Goal: Check status: Verify the current state of an ongoing process or item

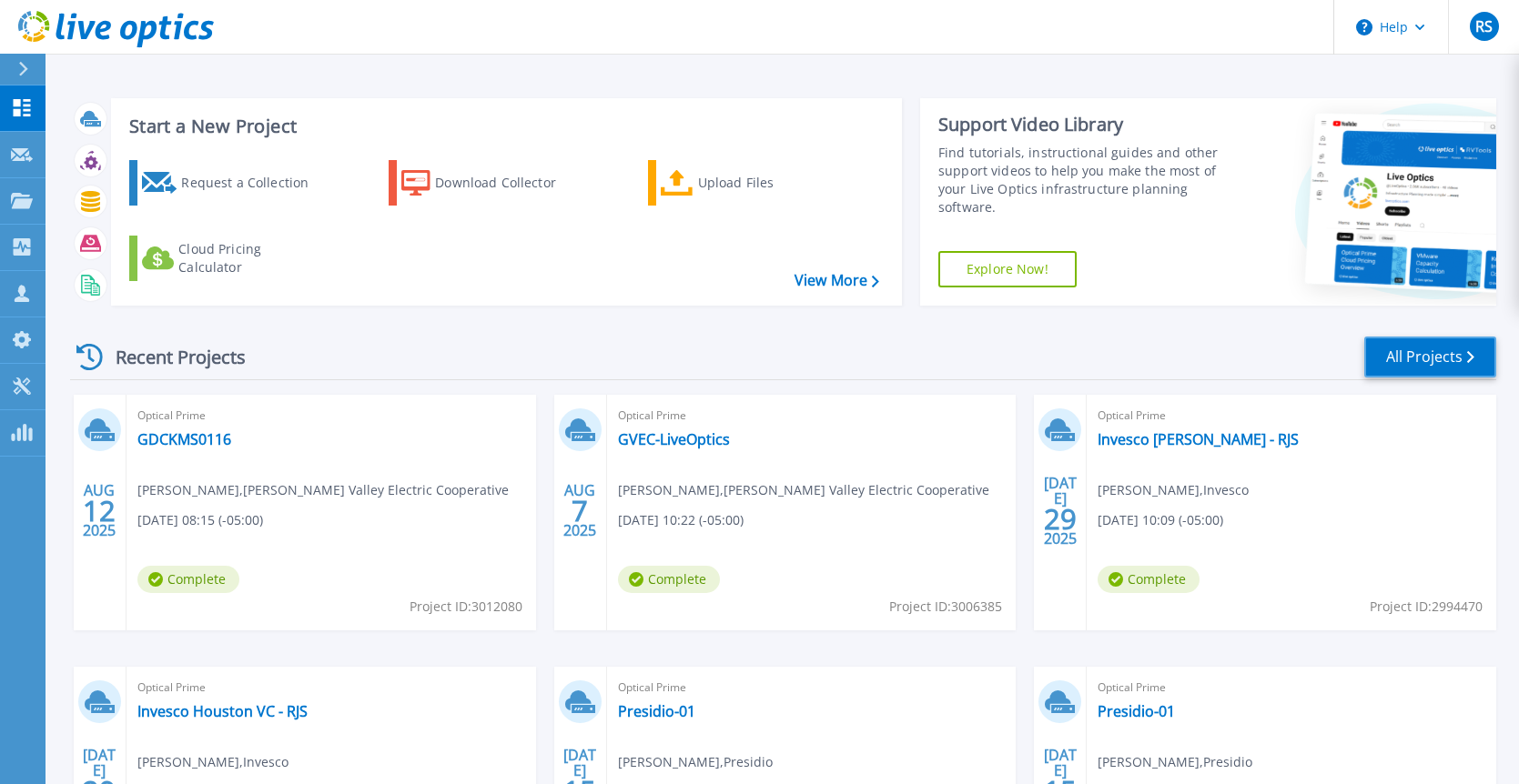
click at [1413, 362] on link "All Projects" at bounding box center [1430, 357] width 132 height 41
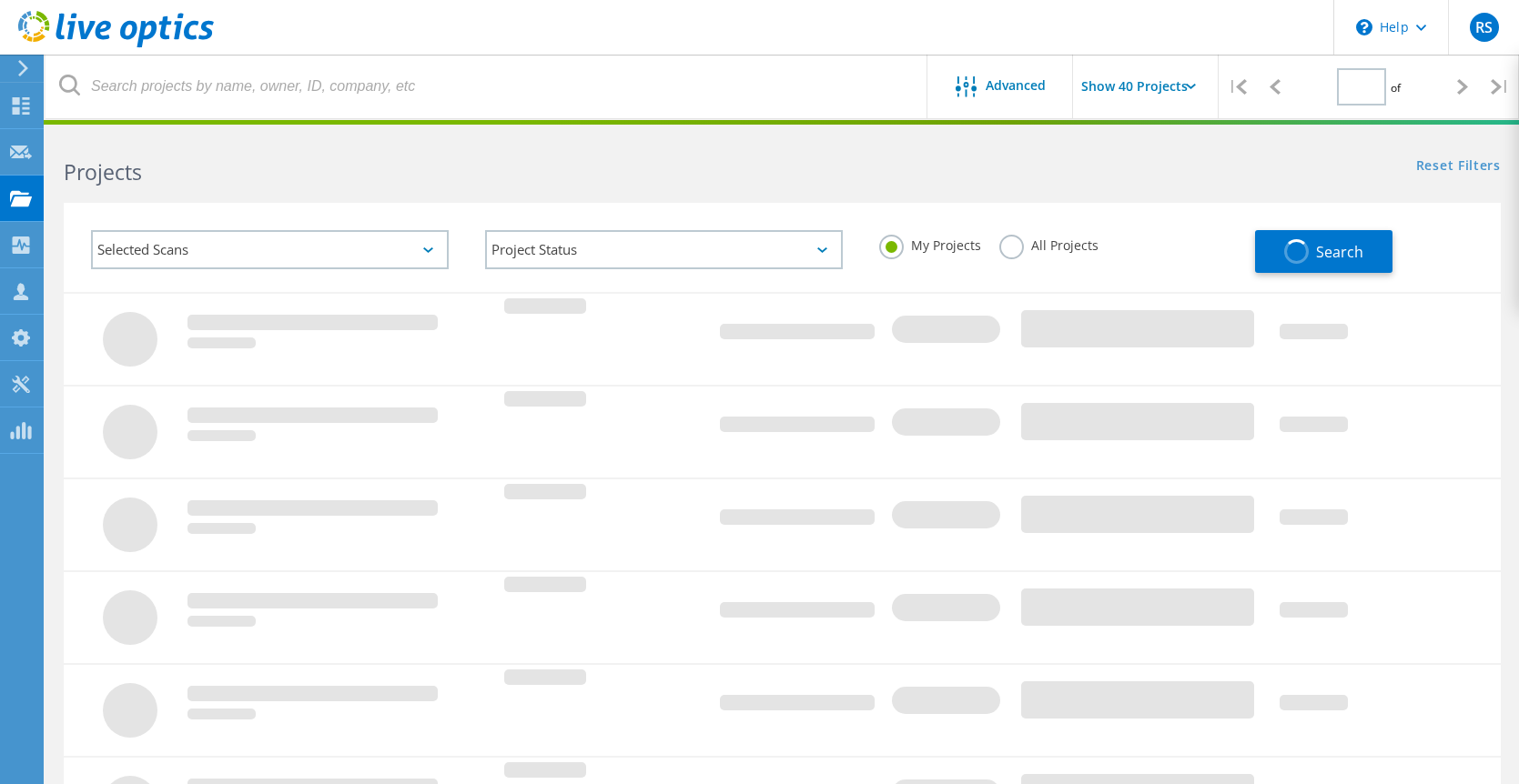
type input "1"
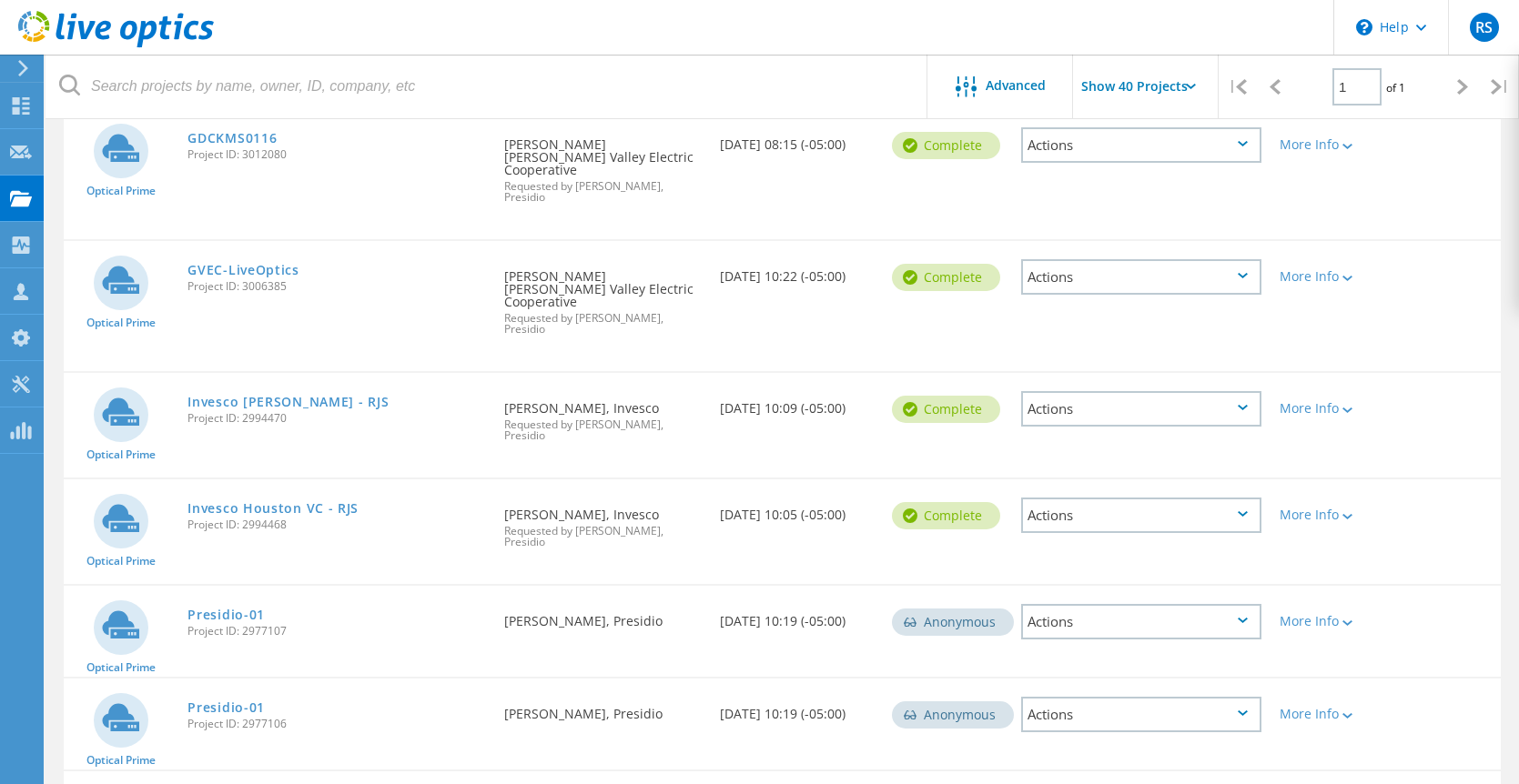
scroll to position [227, 0]
click at [274, 501] on link "Invesco Houston VC - RJS" at bounding box center [272, 507] width 171 height 13
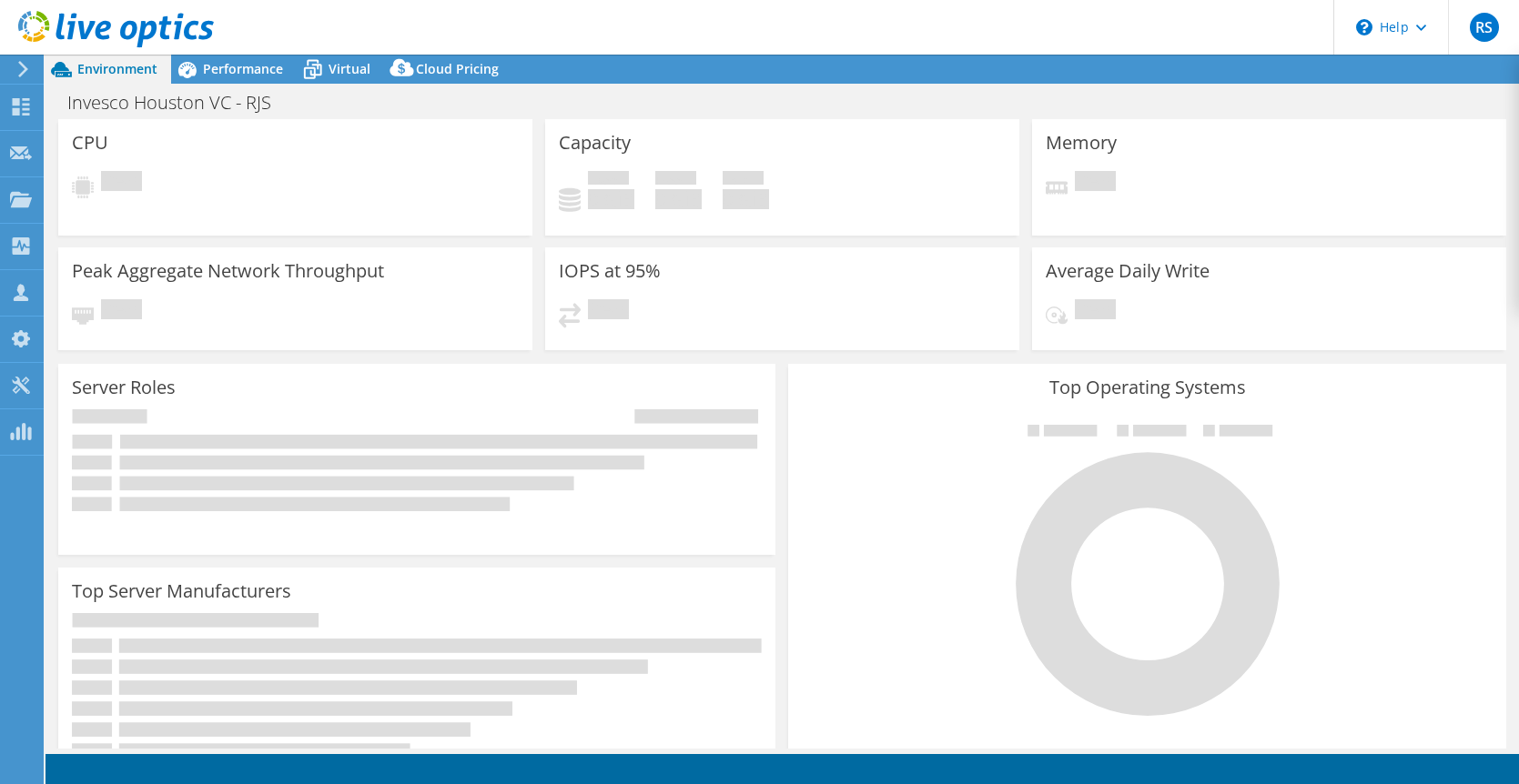
select select "USD"
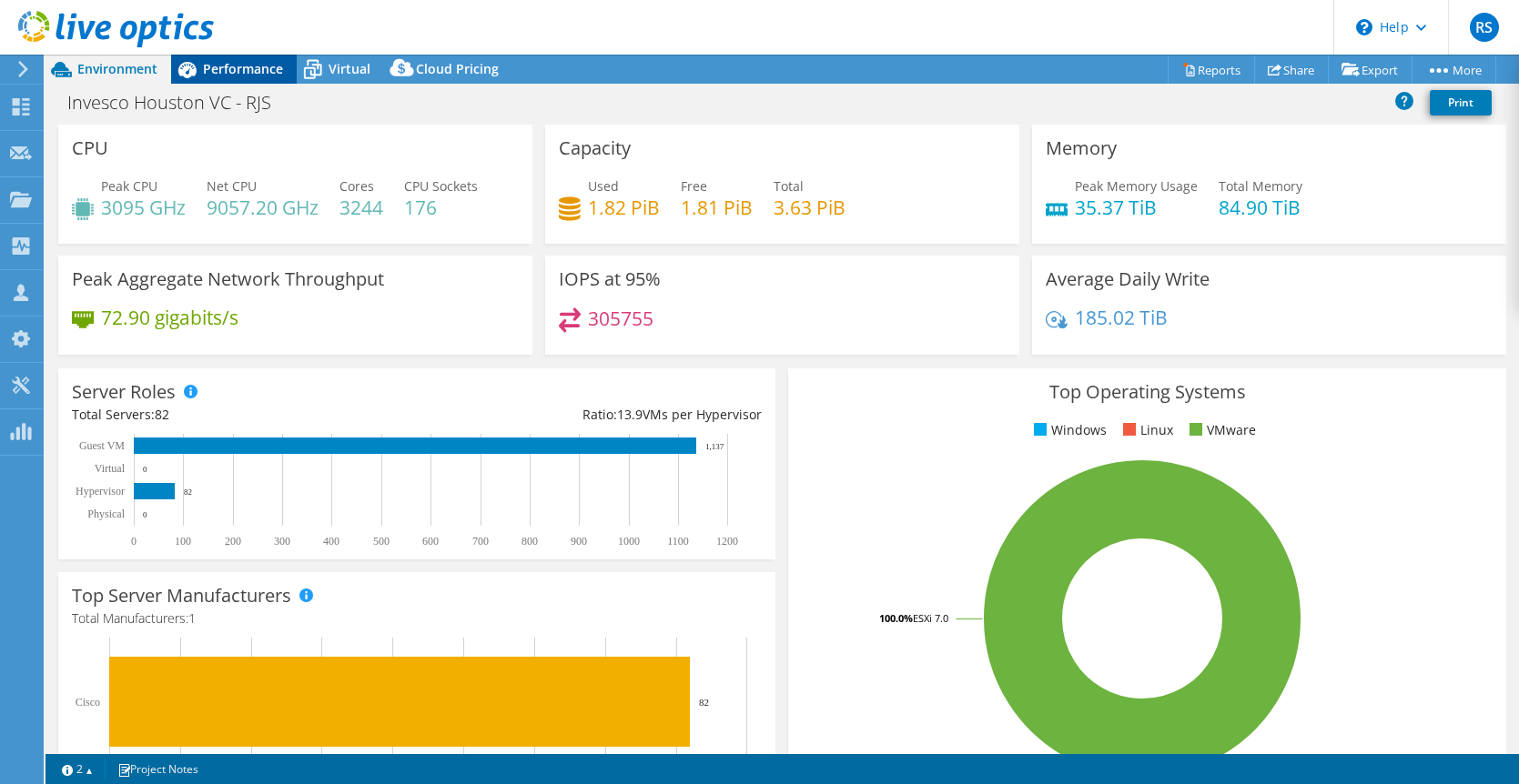
click at [242, 78] on div "Performance" at bounding box center [234, 69] width 125 height 29
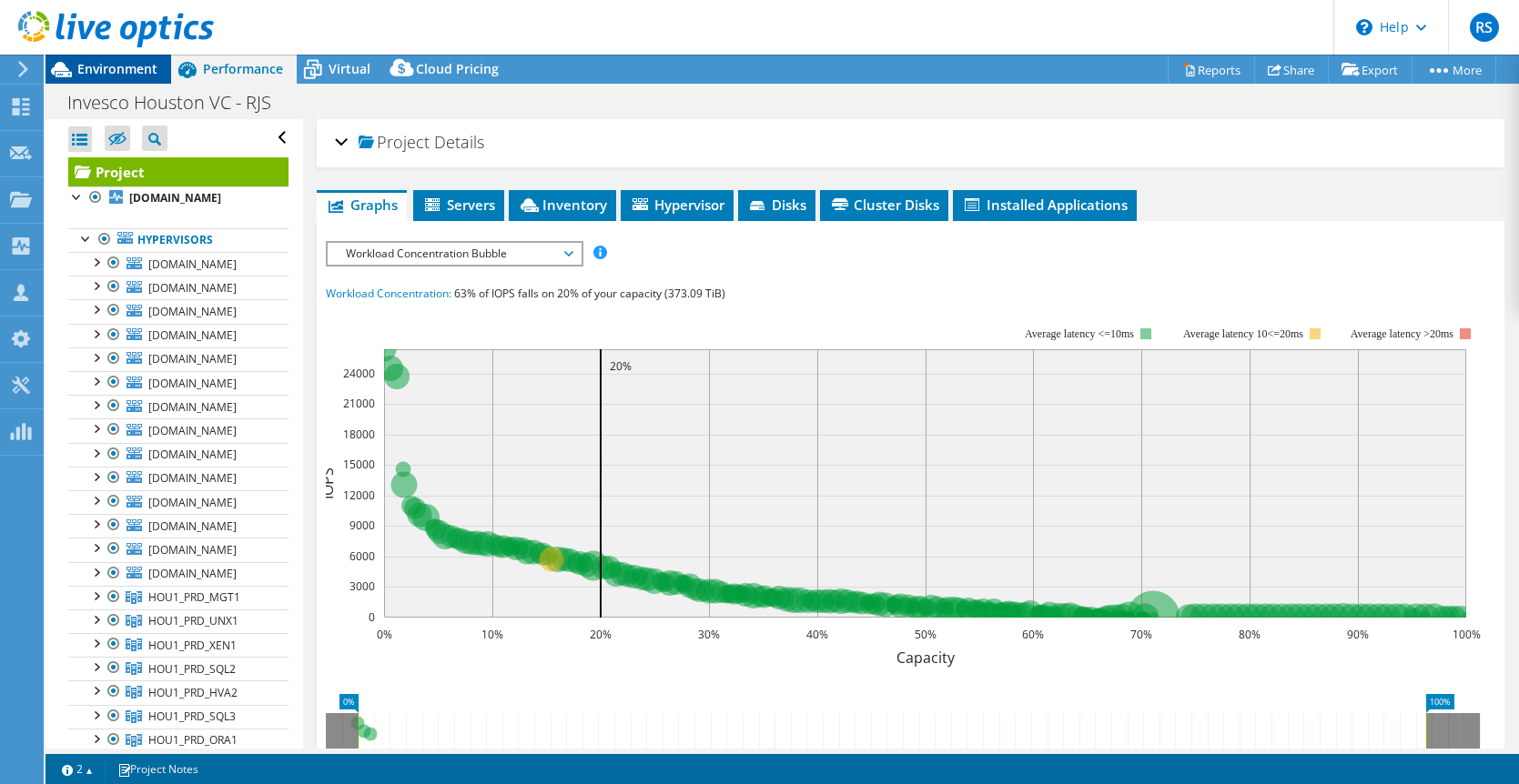
click at [120, 69] on span "Environment" at bounding box center [118, 69] width 80 height 18
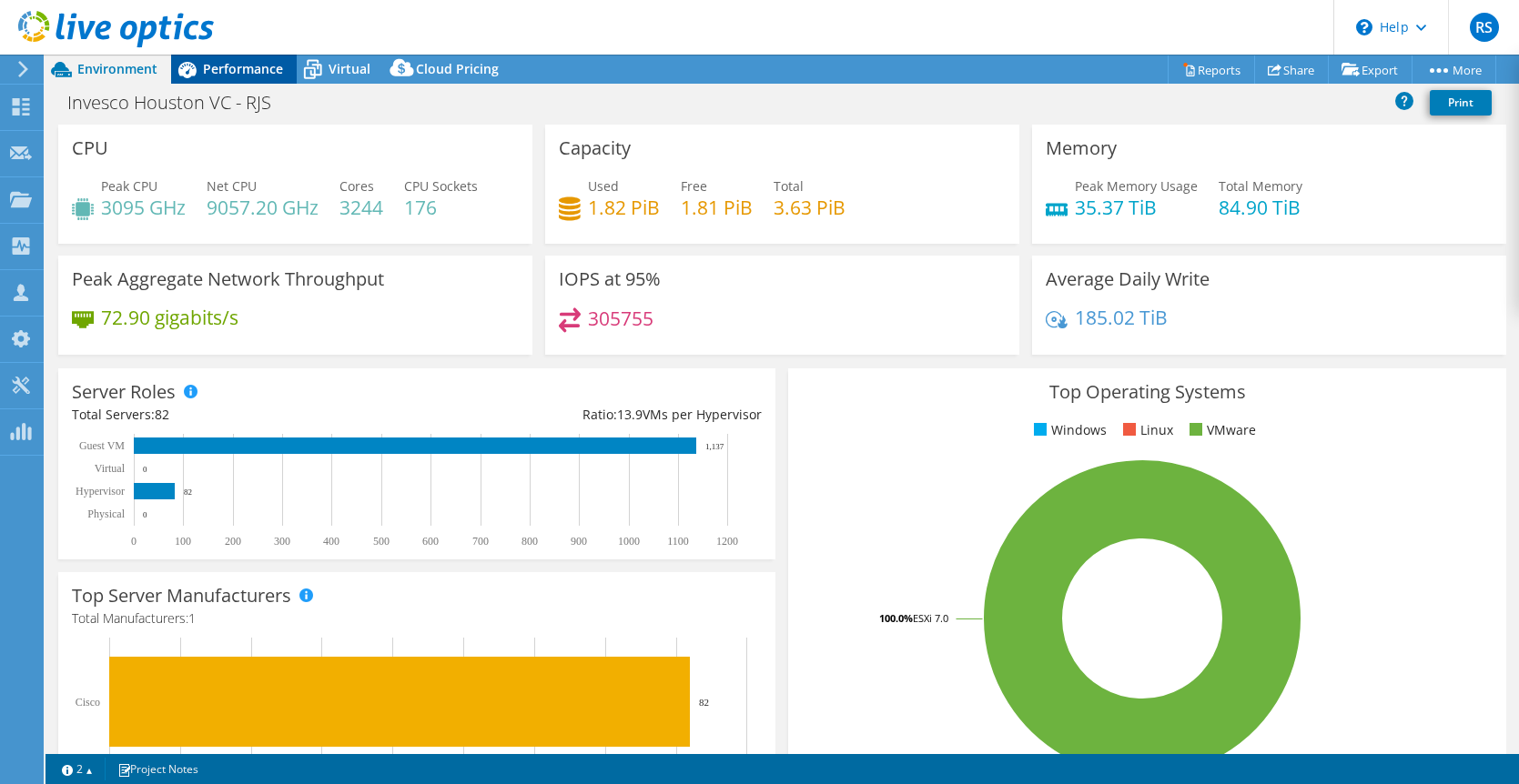
click at [219, 79] on div "Performance" at bounding box center [234, 69] width 125 height 29
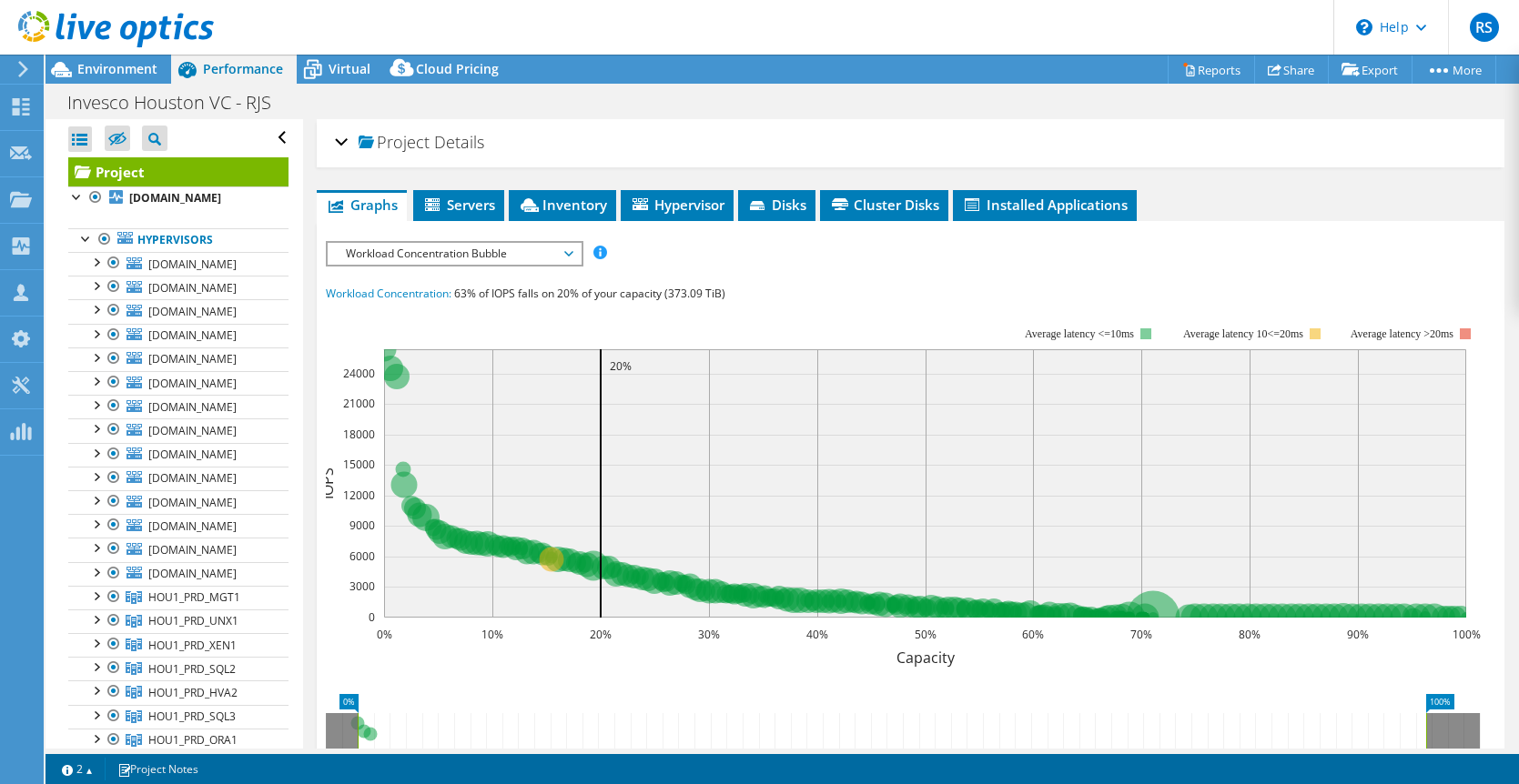
click at [221, 74] on span "Performance" at bounding box center [243, 69] width 80 height 18
